Goal: Information Seeking & Learning: Check status

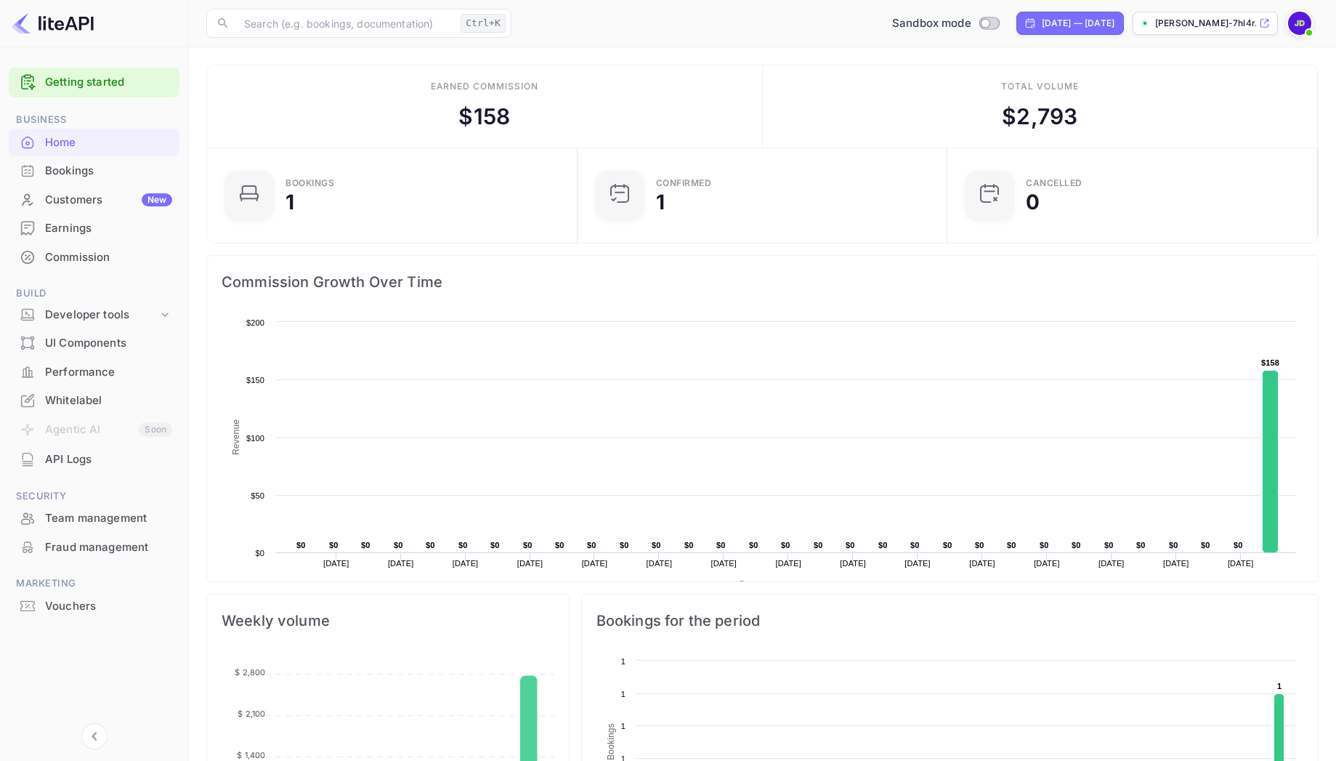
click at [126, 181] on div "Bookings" at bounding box center [94, 171] width 171 height 28
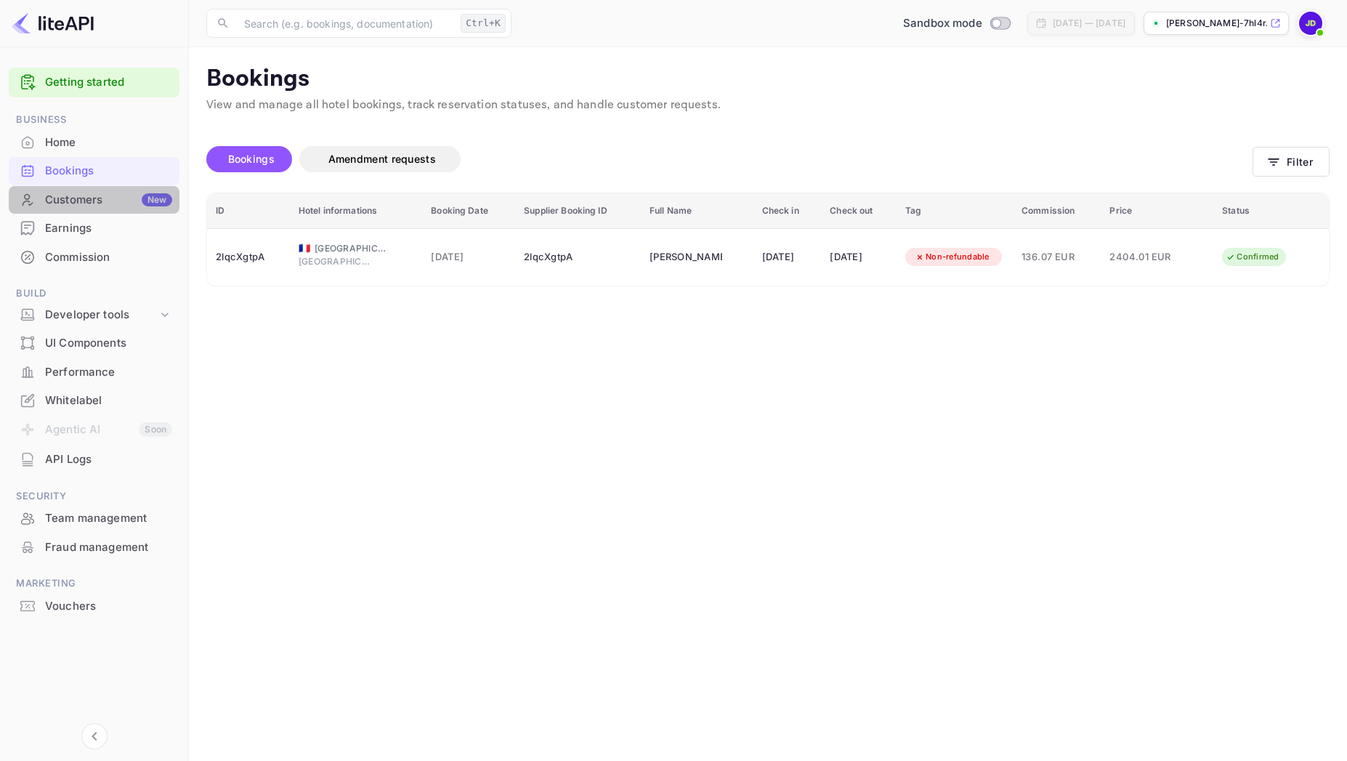
click at [75, 210] on div "Customers New" at bounding box center [94, 200] width 171 height 28
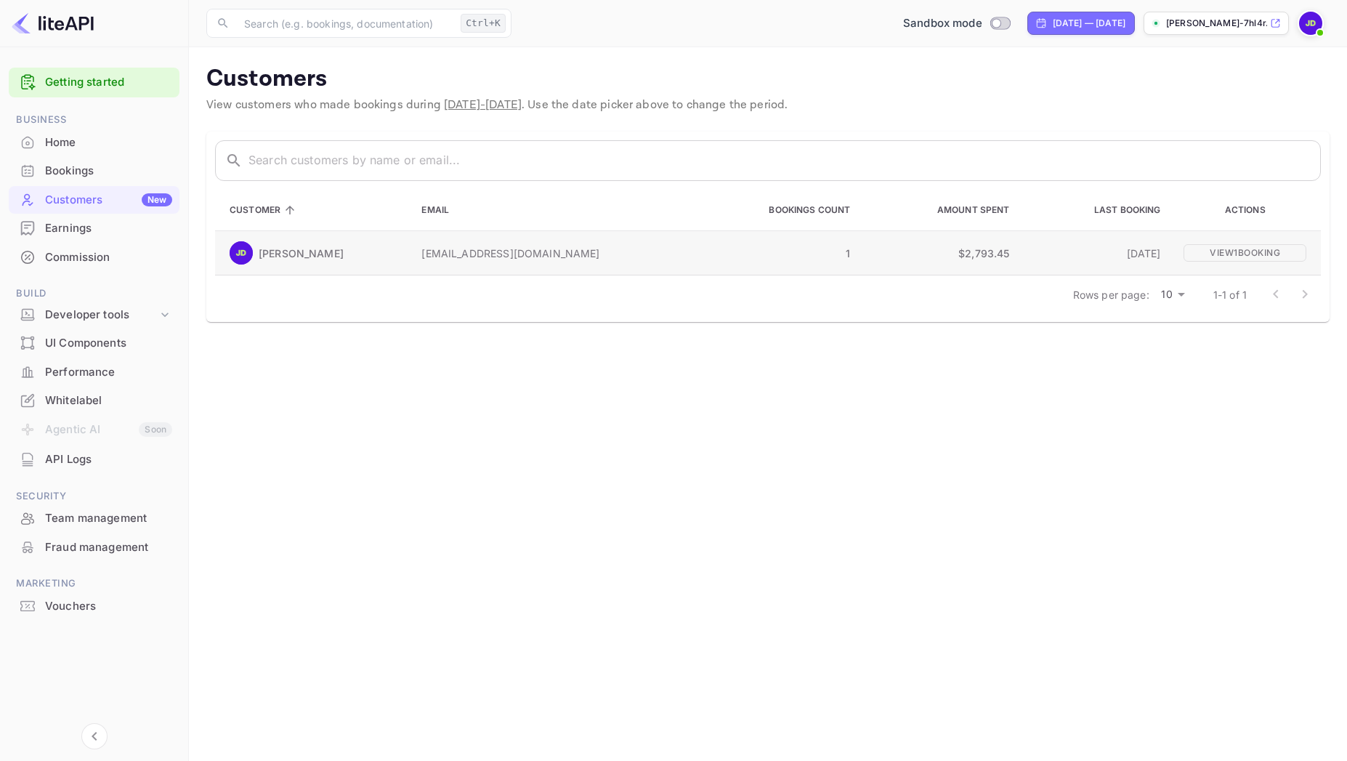
click at [332, 259] on div "[PERSON_NAME]" at bounding box center [314, 252] width 169 height 23
click at [115, 231] on div "Earnings" at bounding box center [108, 228] width 127 height 17
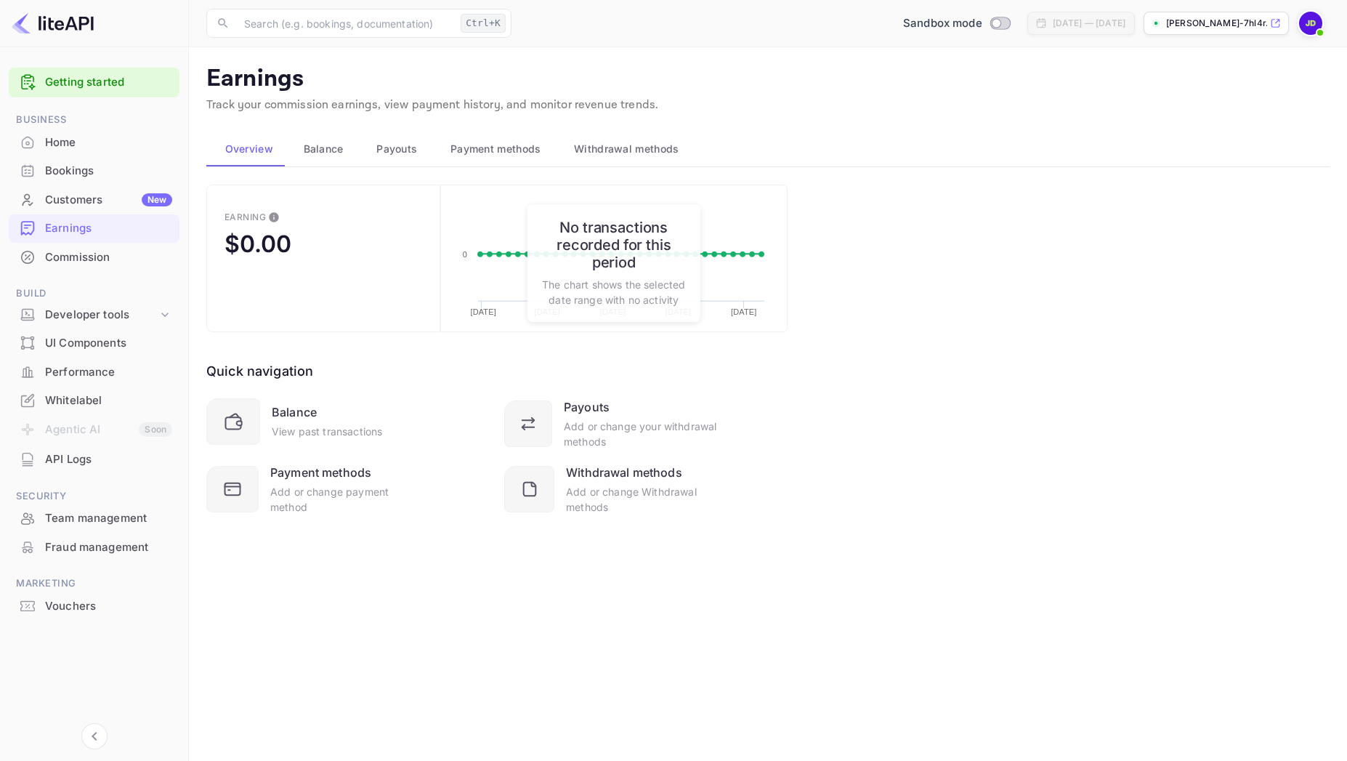
click at [119, 256] on div "Commission" at bounding box center [108, 257] width 127 height 17
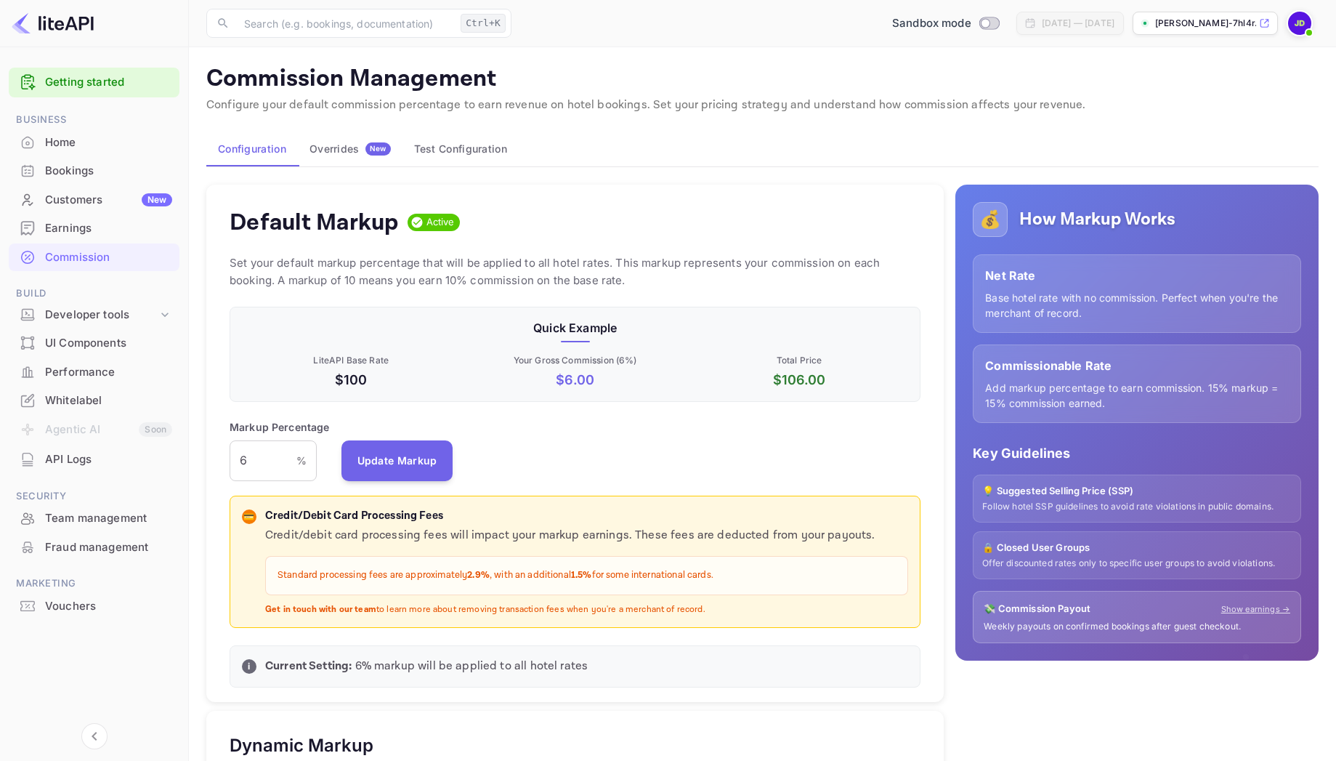
click at [78, 138] on div "Home" at bounding box center [108, 142] width 127 height 17
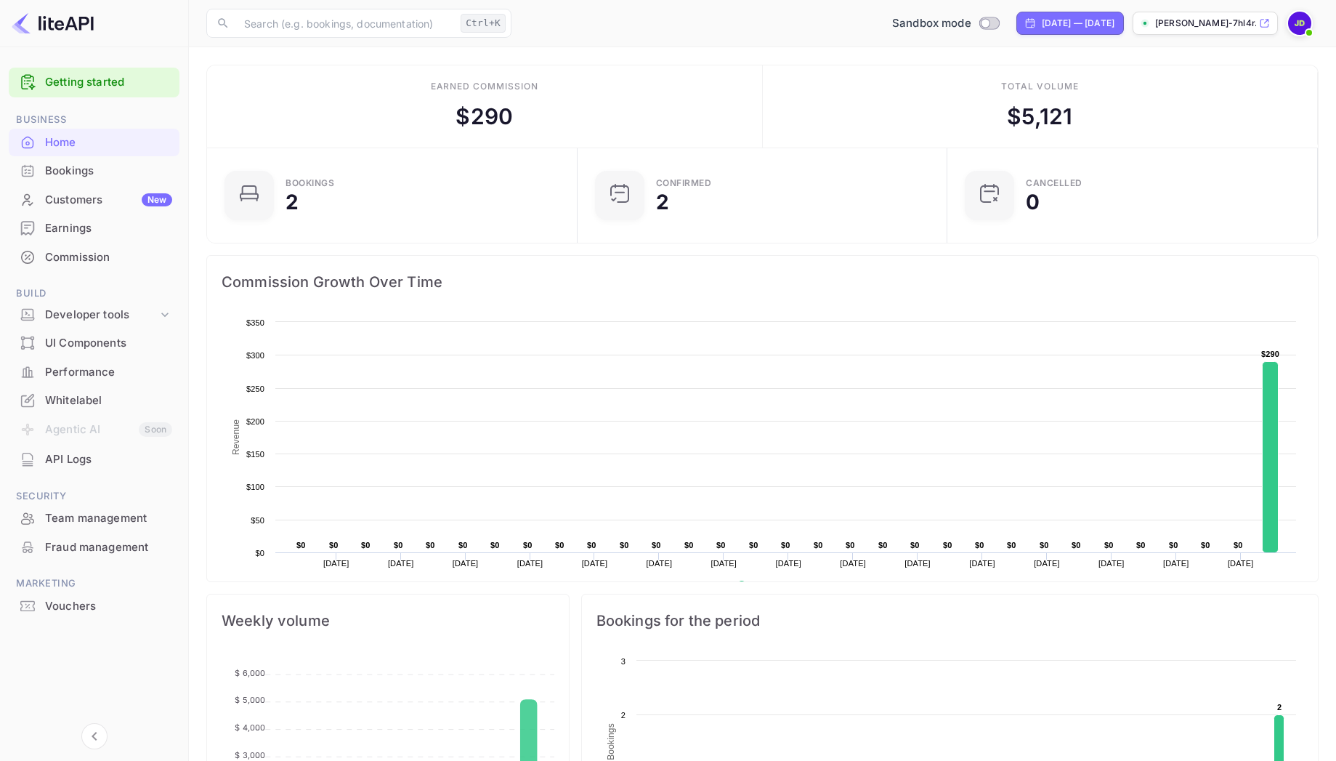
click at [65, 198] on div "Customers New" at bounding box center [108, 200] width 127 height 17
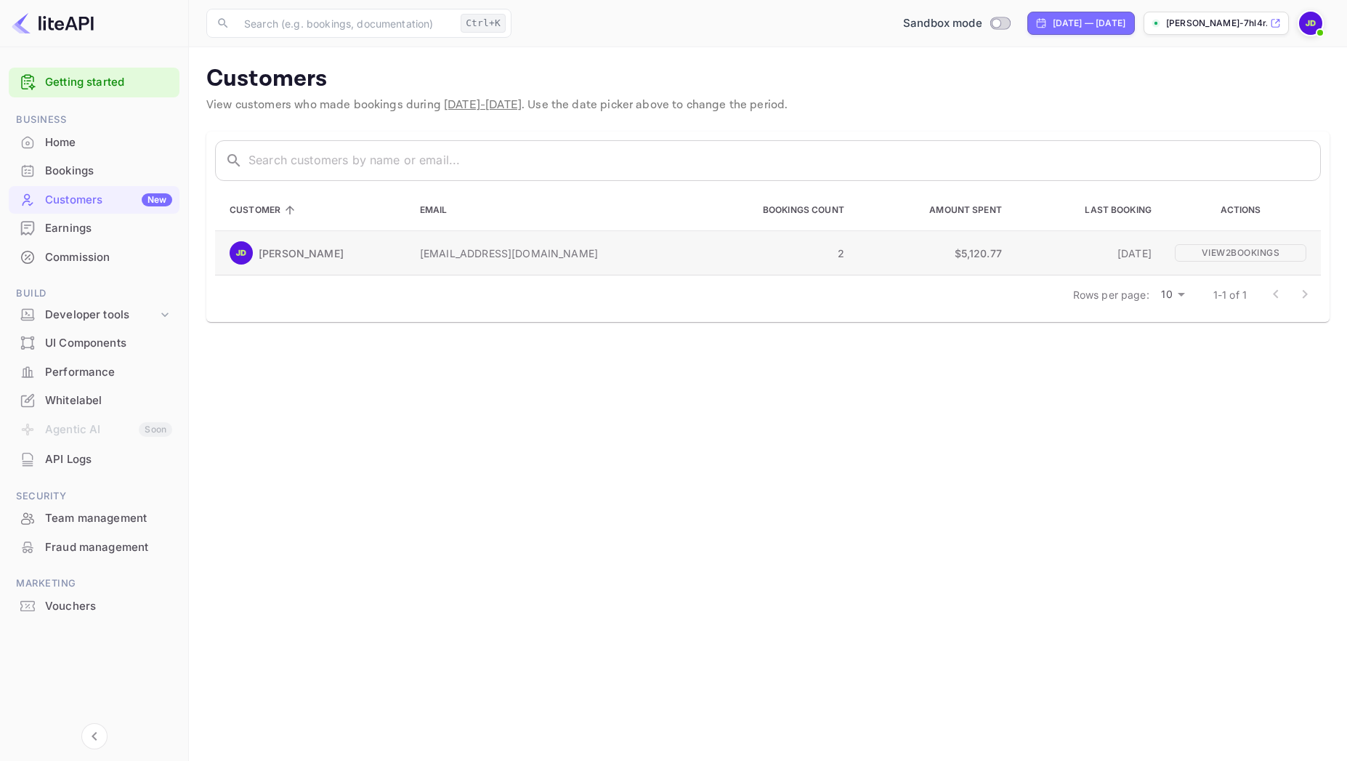
click at [441, 266] on td "[EMAIL_ADDRESS][DOMAIN_NAME]" at bounding box center [546, 253] width 277 height 44
click at [1255, 250] on p "View 2 booking s" at bounding box center [1240, 251] width 131 height 17
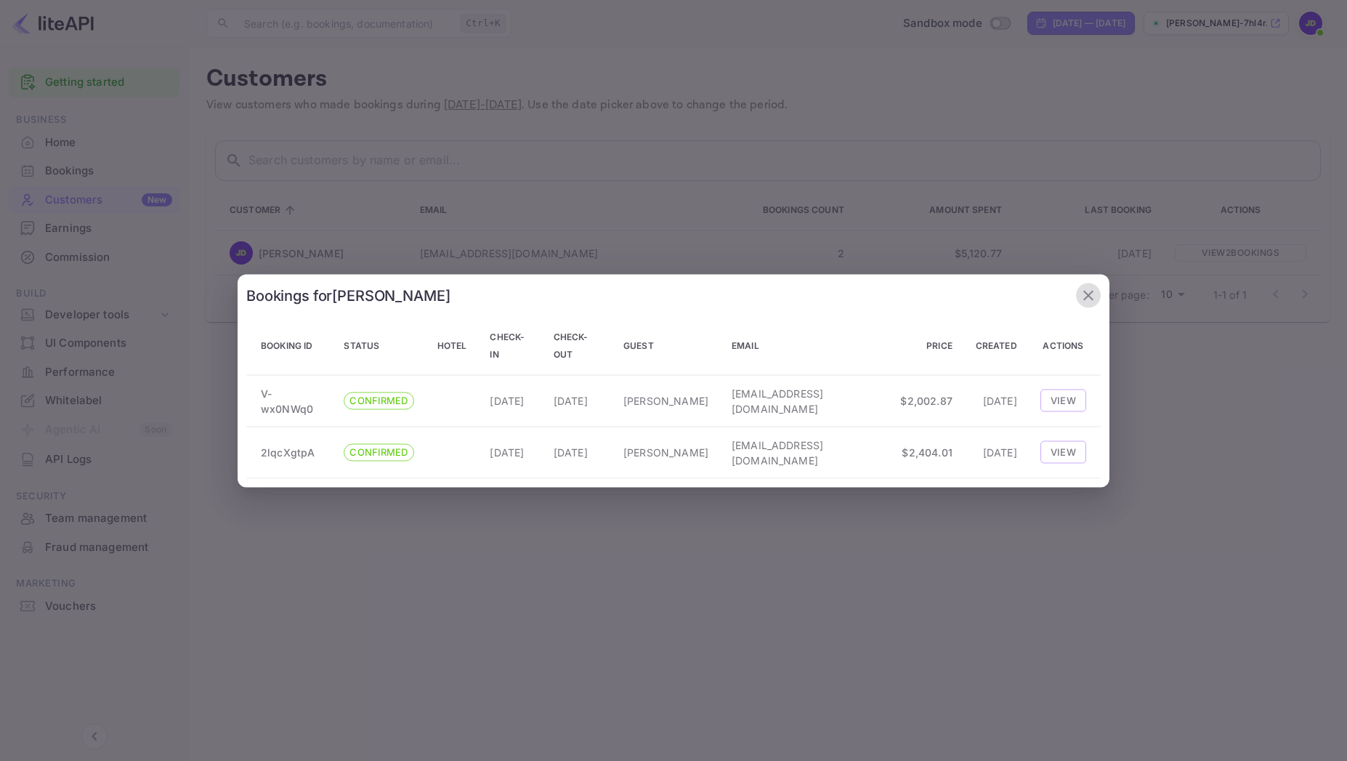
click at [1089, 304] on button "button" at bounding box center [1088, 295] width 25 height 25
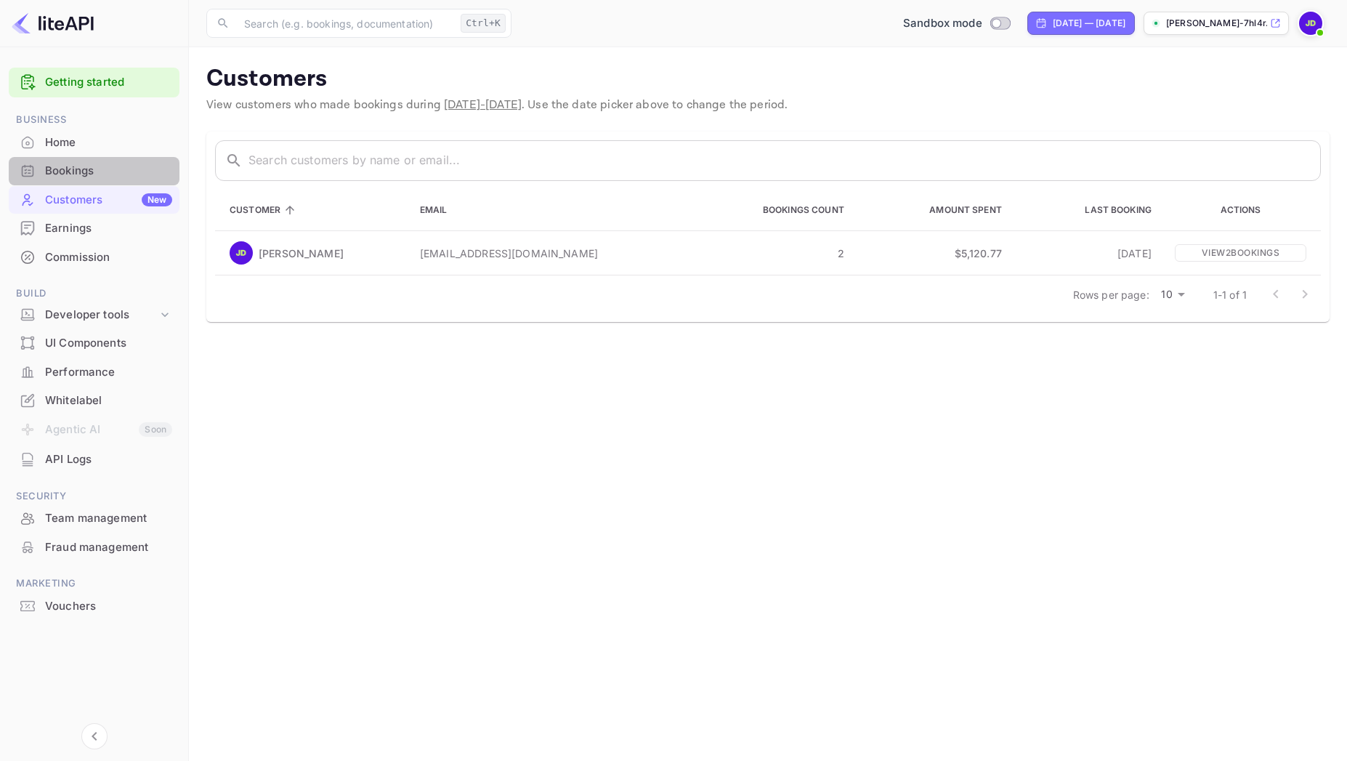
click at [143, 169] on div "Bookings" at bounding box center [108, 171] width 127 height 17
